Goal: Information Seeking & Learning: Learn about a topic

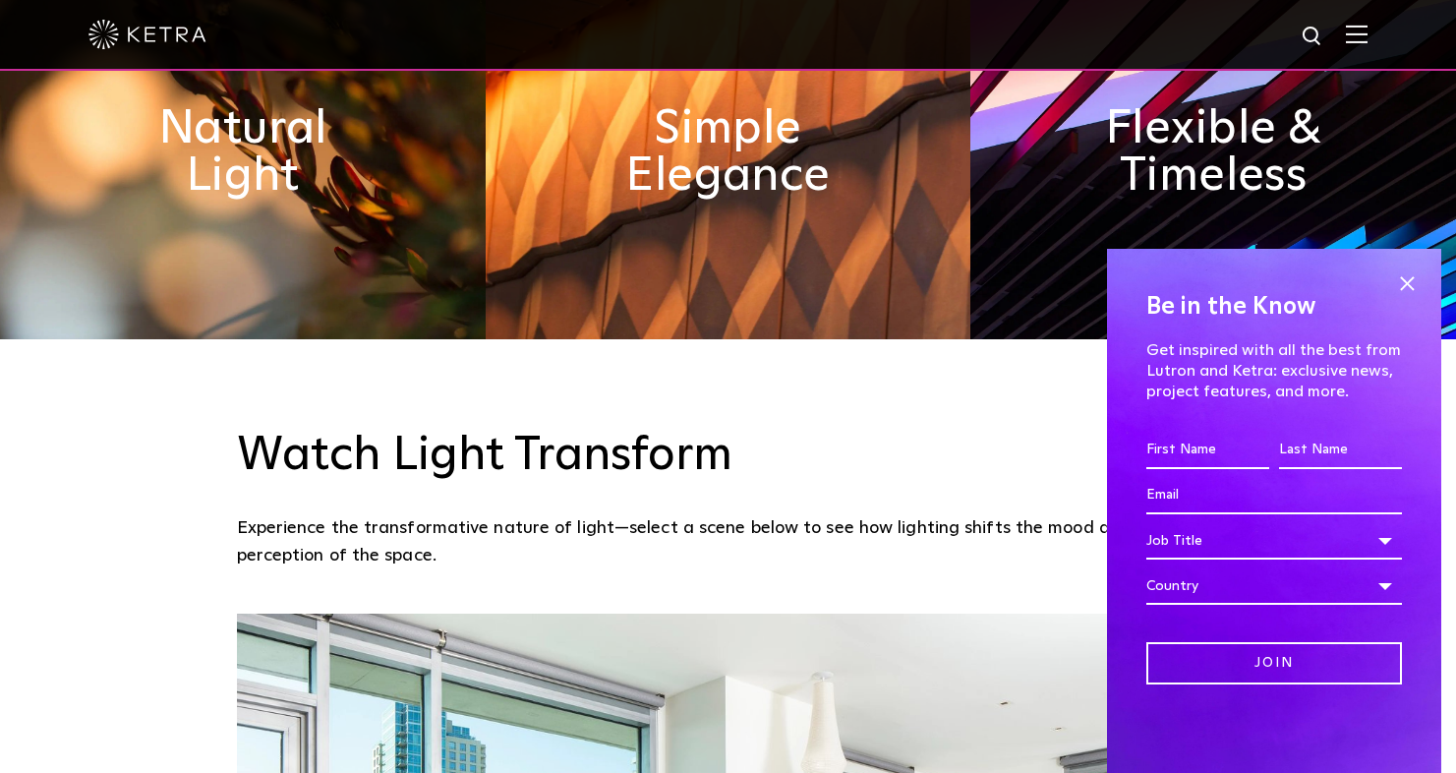
scroll to position [1143, 0]
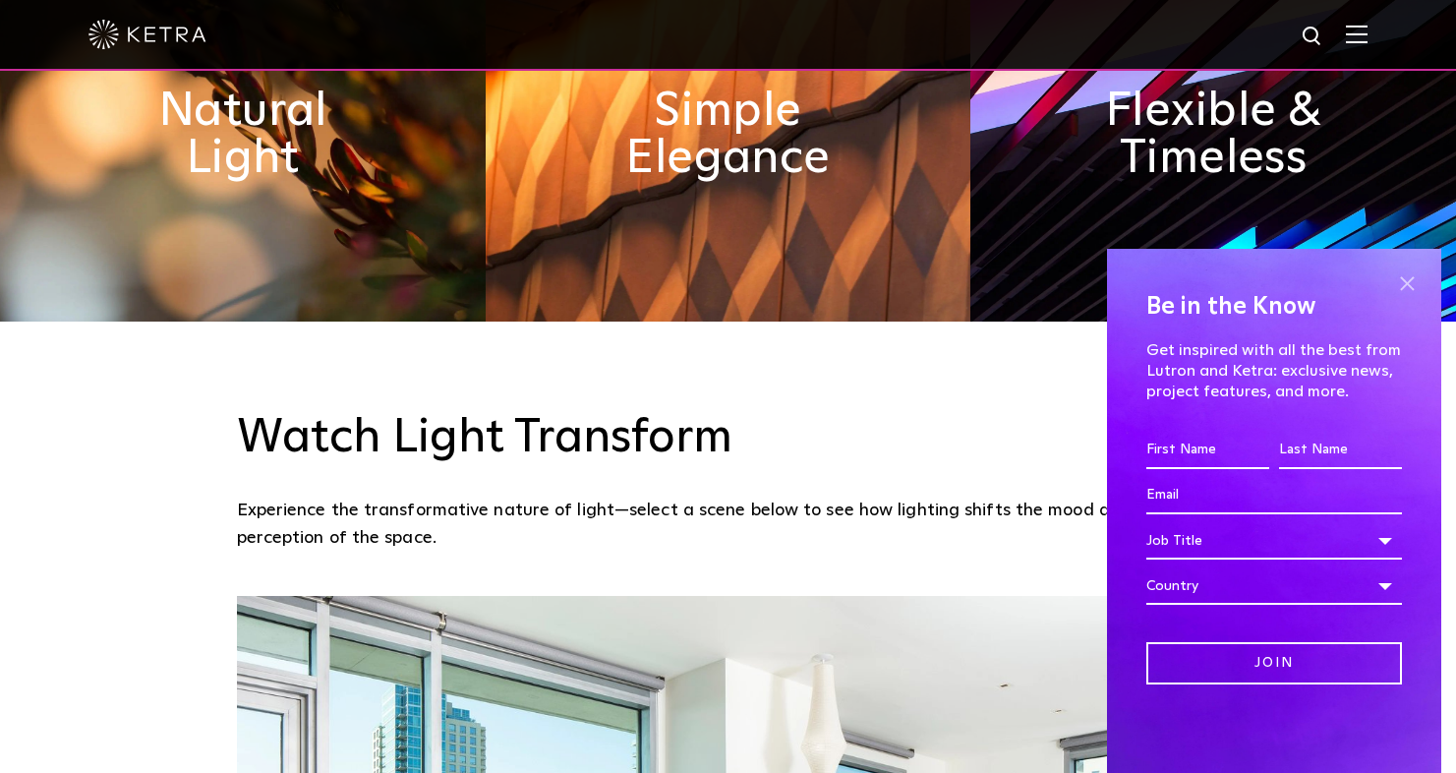
click at [1412, 280] on span at bounding box center [1406, 282] width 29 height 29
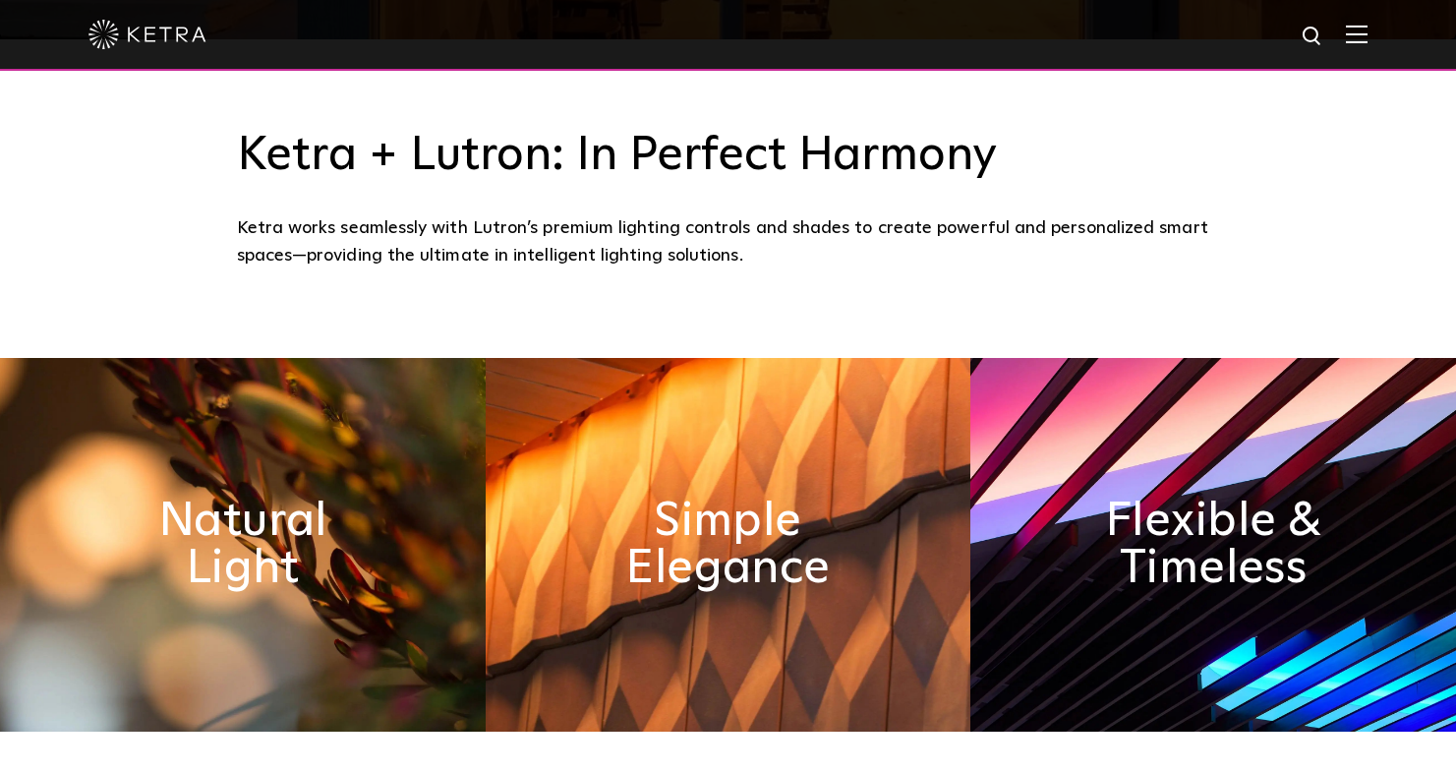
scroll to position [0, 0]
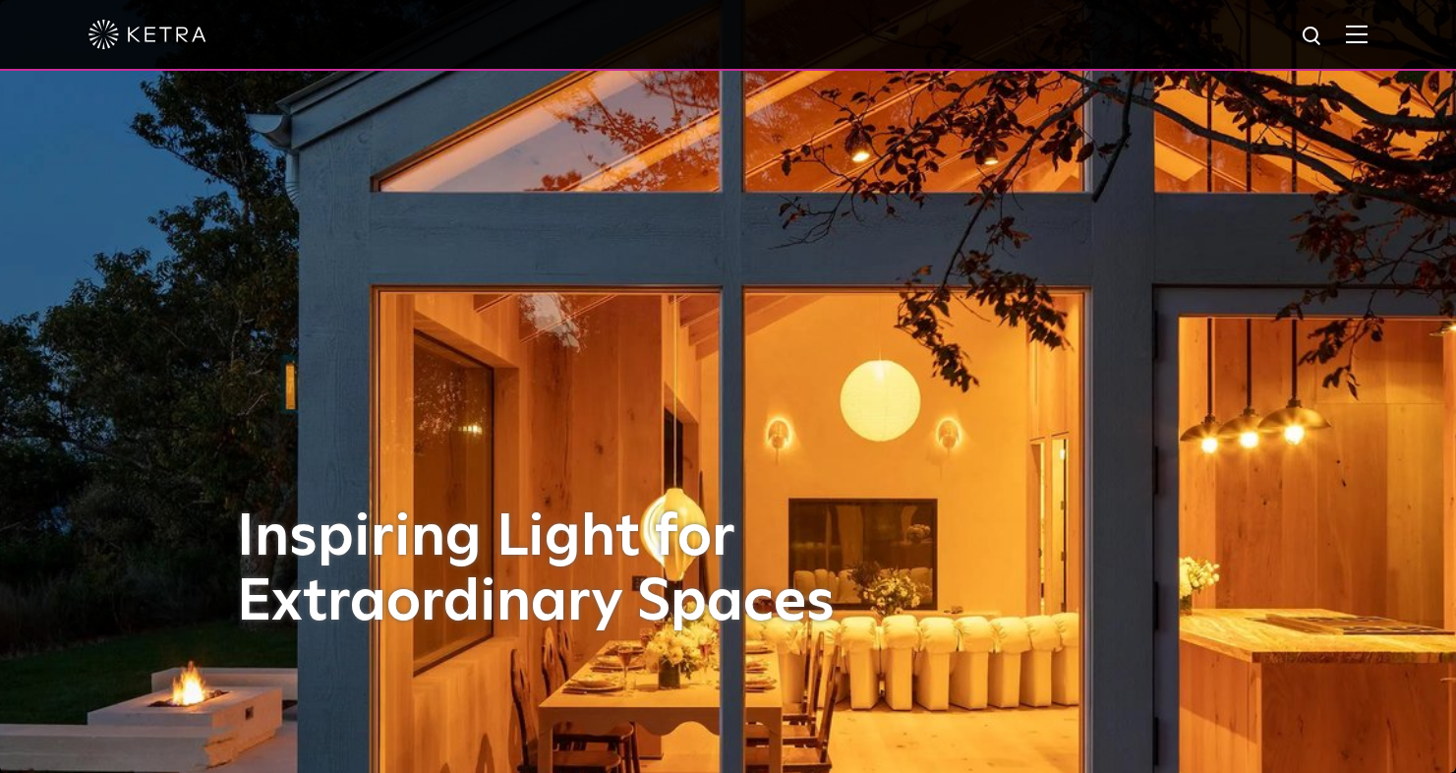
click at [1367, 34] on img at bounding box center [1357, 34] width 22 height 19
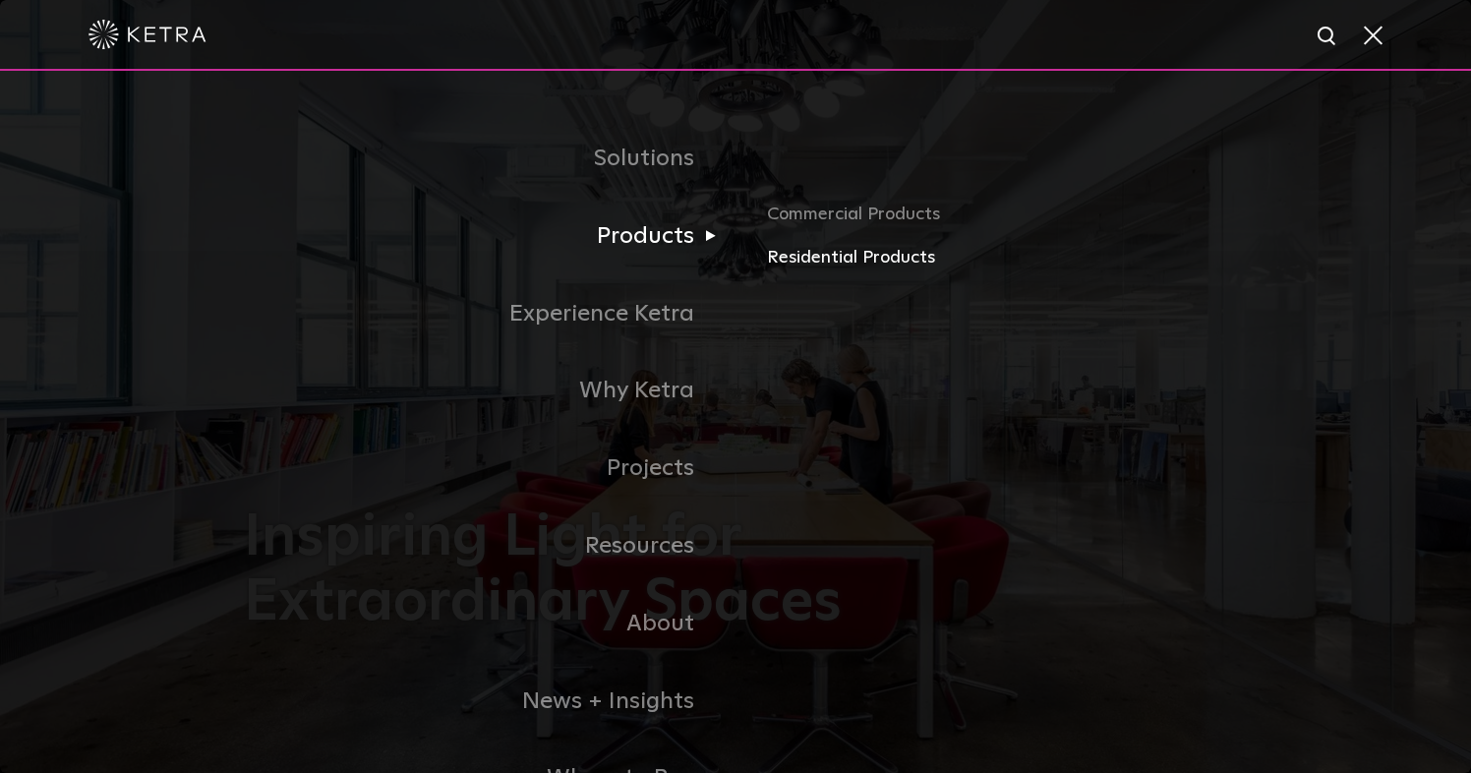
click at [820, 254] on link "Residential Products" at bounding box center [997, 258] width 460 height 29
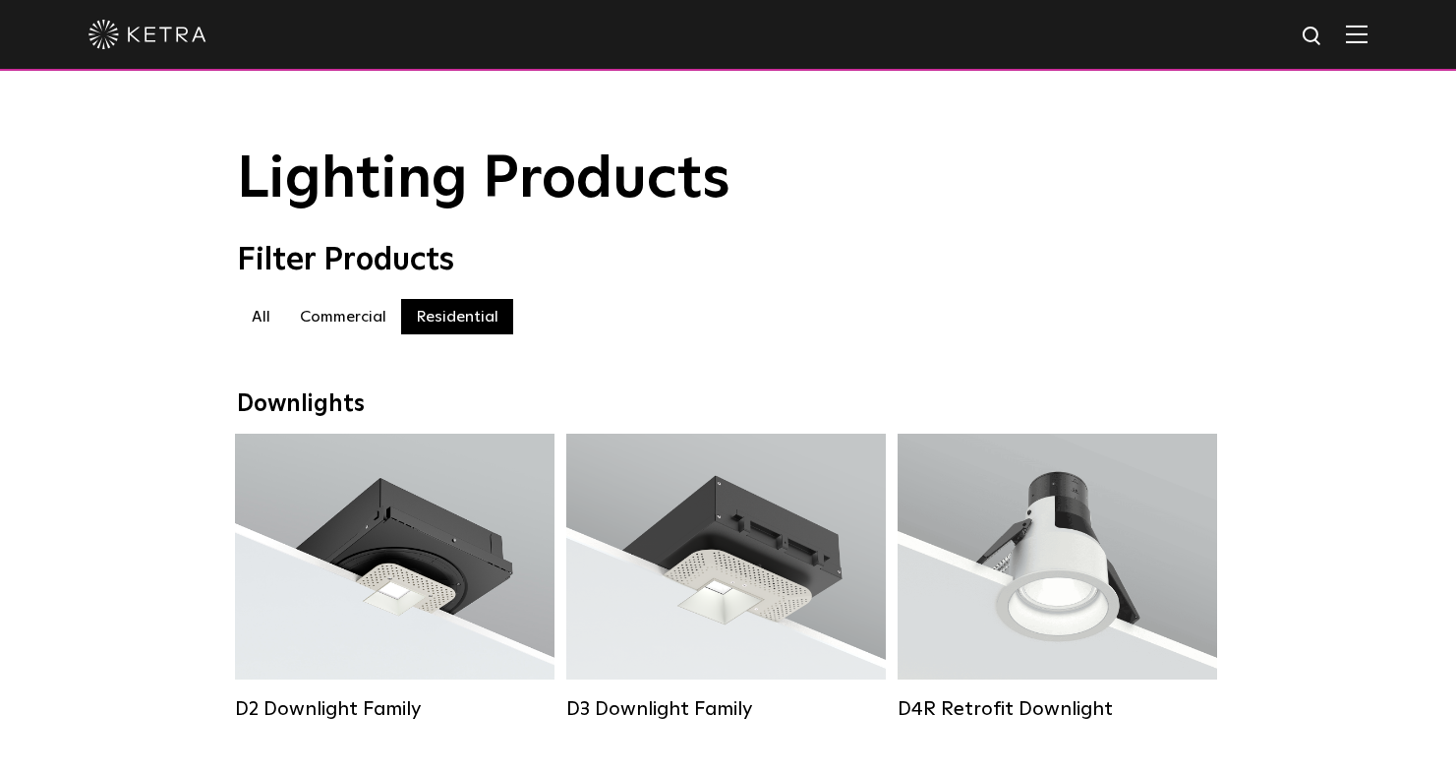
click at [335, 313] on label "Commercial" at bounding box center [343, 316] width 116 height 35
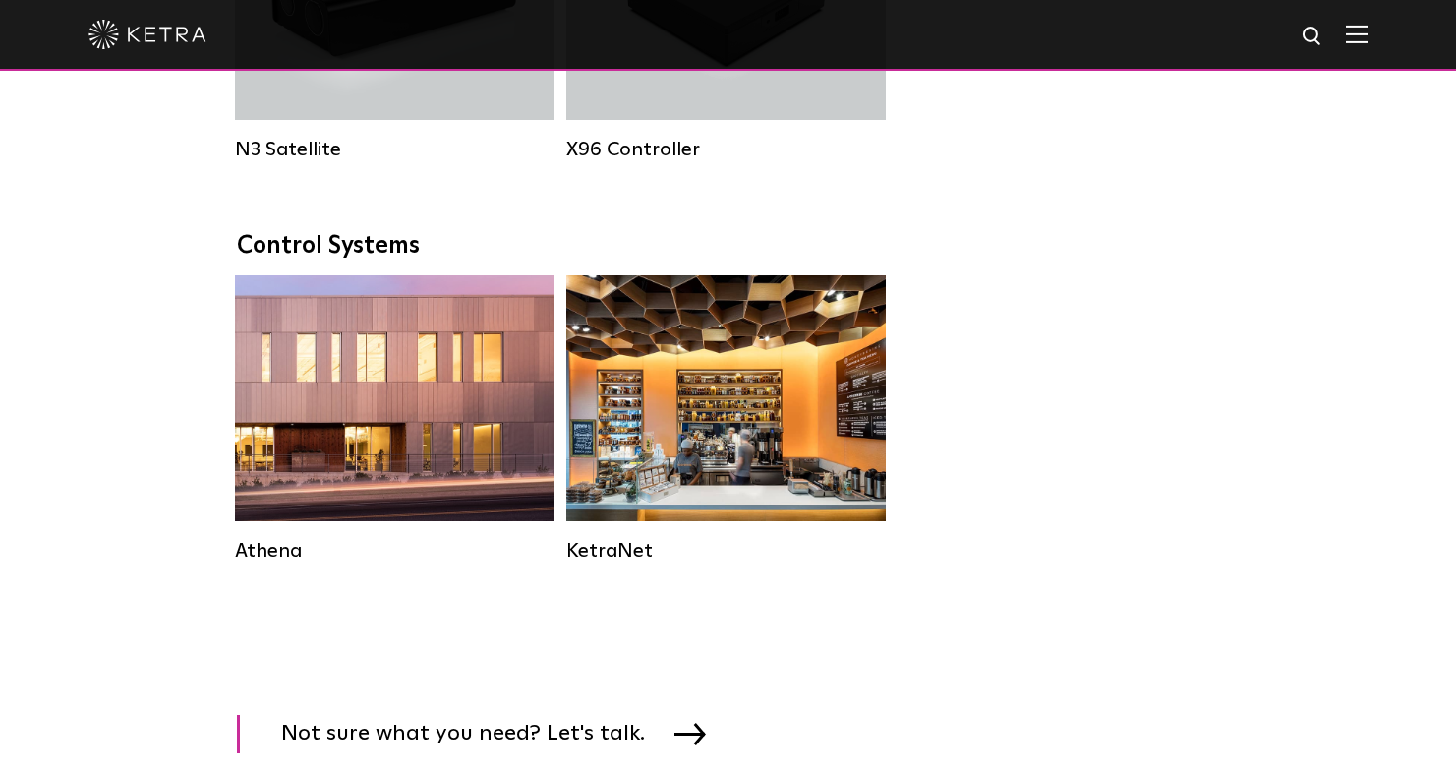
scroll to position [2853, 0]
